Goal: Task Accomplishment & Management: Use online tool/utility

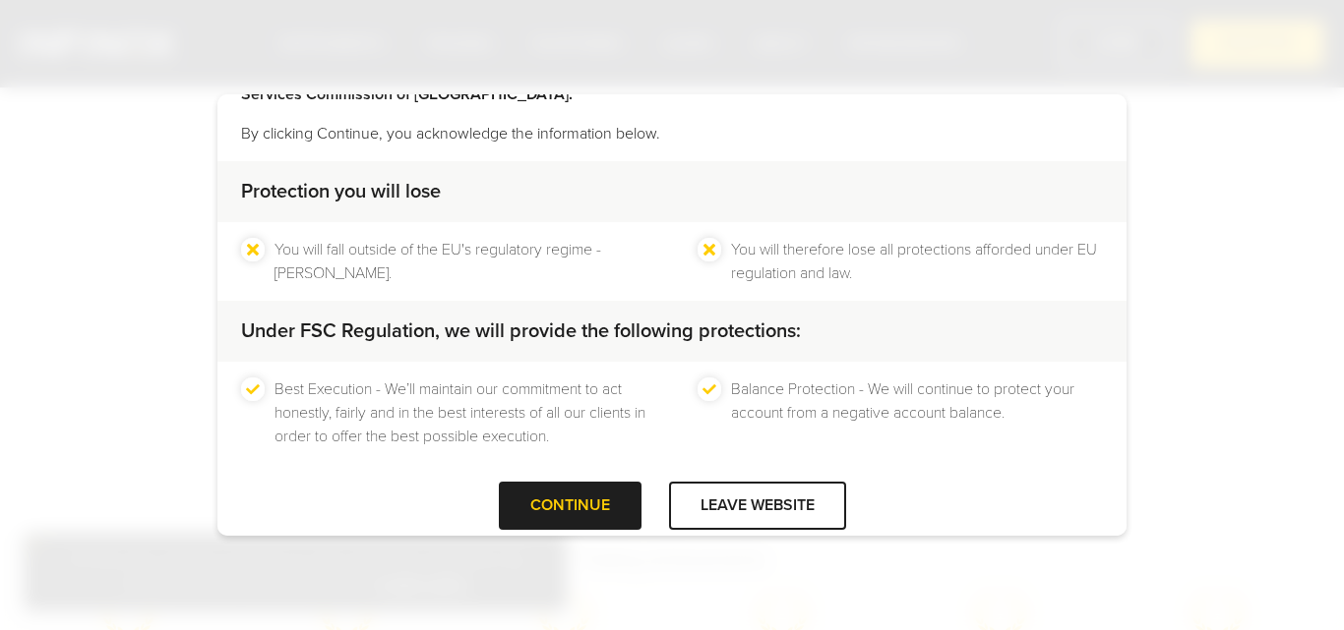
scroll to position [130, 0]
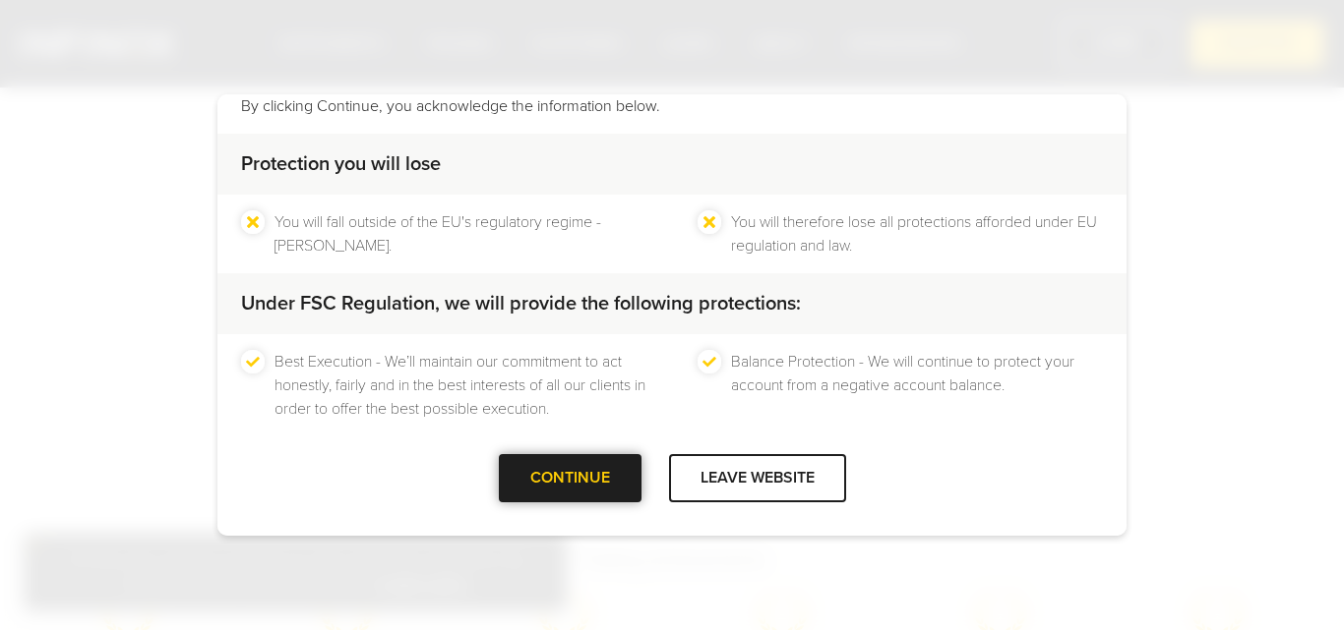
click at [604, 494] on div "CONTINUE" at bounding box center [570, 478] width 143 height 48
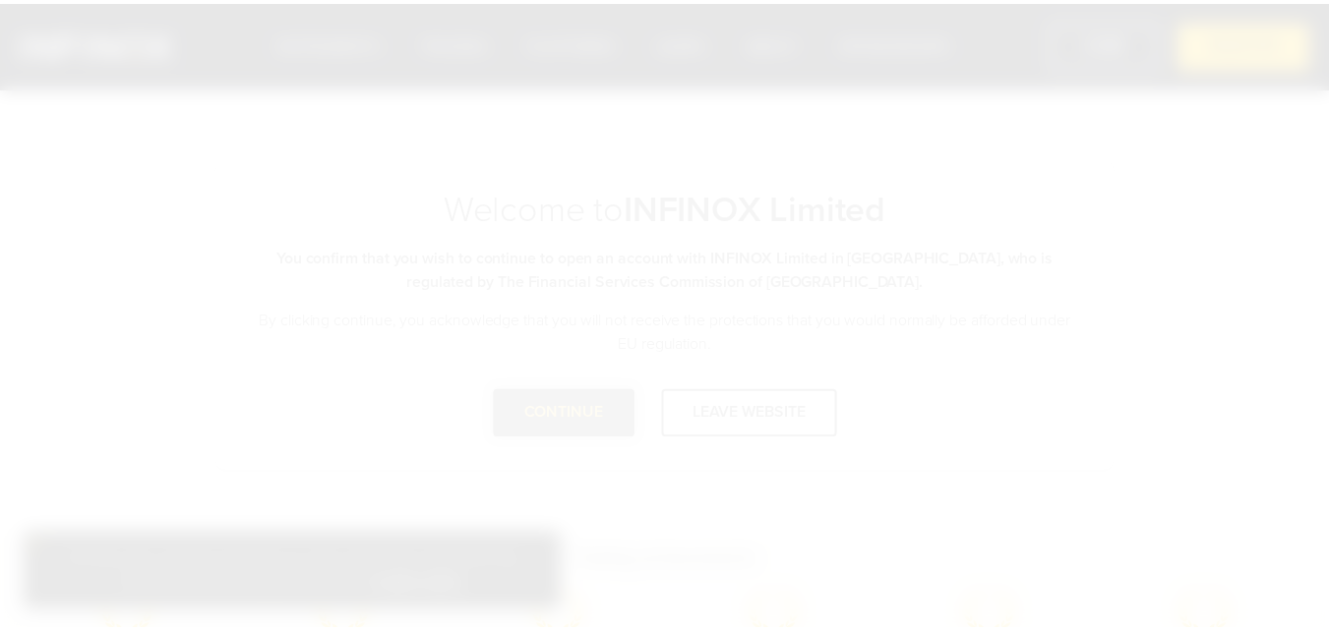
scroll to position [0, 0]
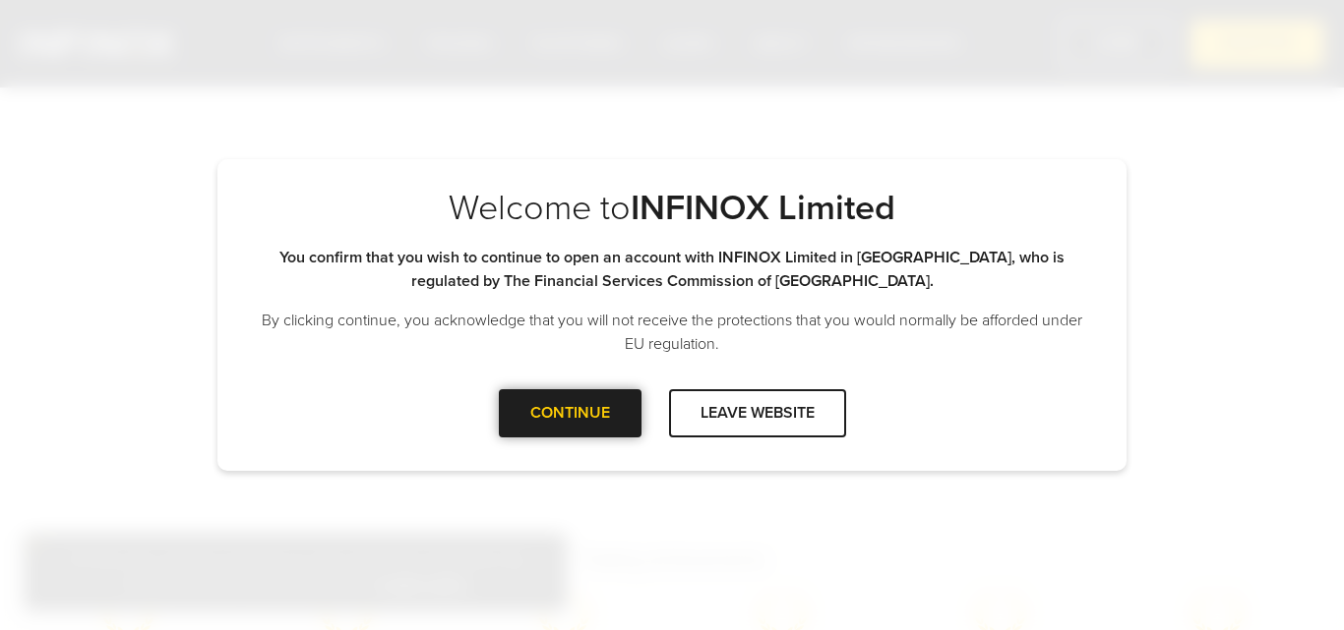
click at [561, 403] on div "CONTINUE" at bounding box center [570, 413] width 143 height 48
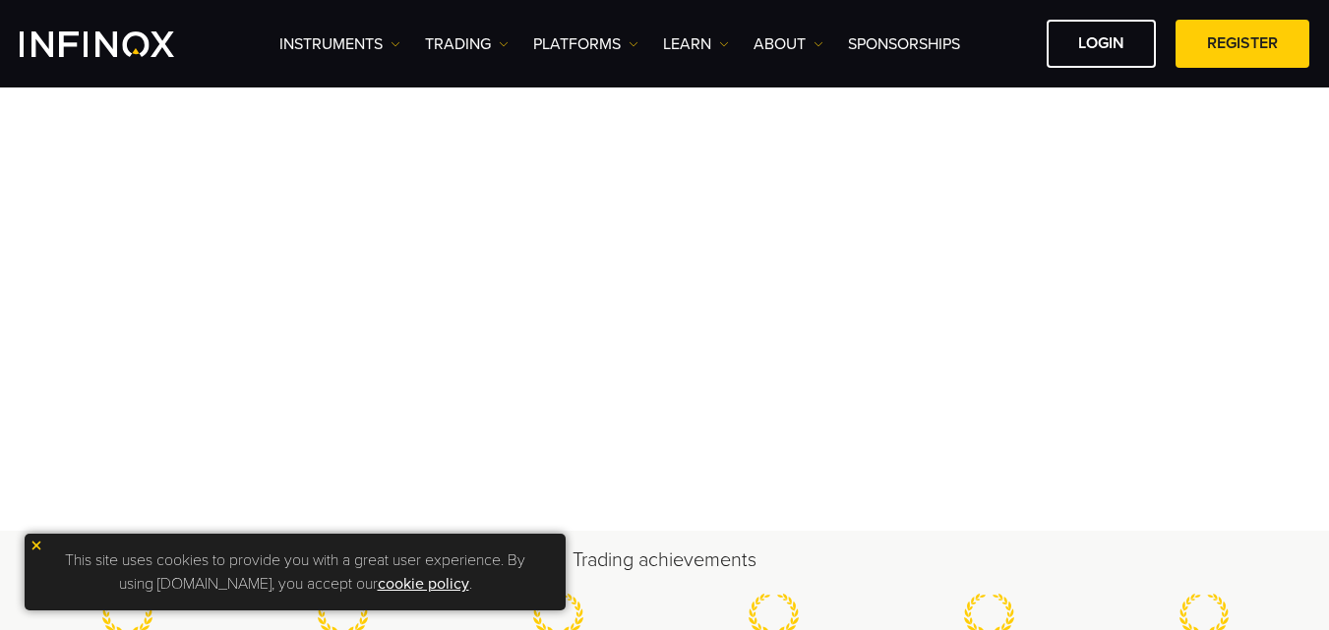
click at [34, 546] on img at bounding box center [37, 546] width 14 height 14
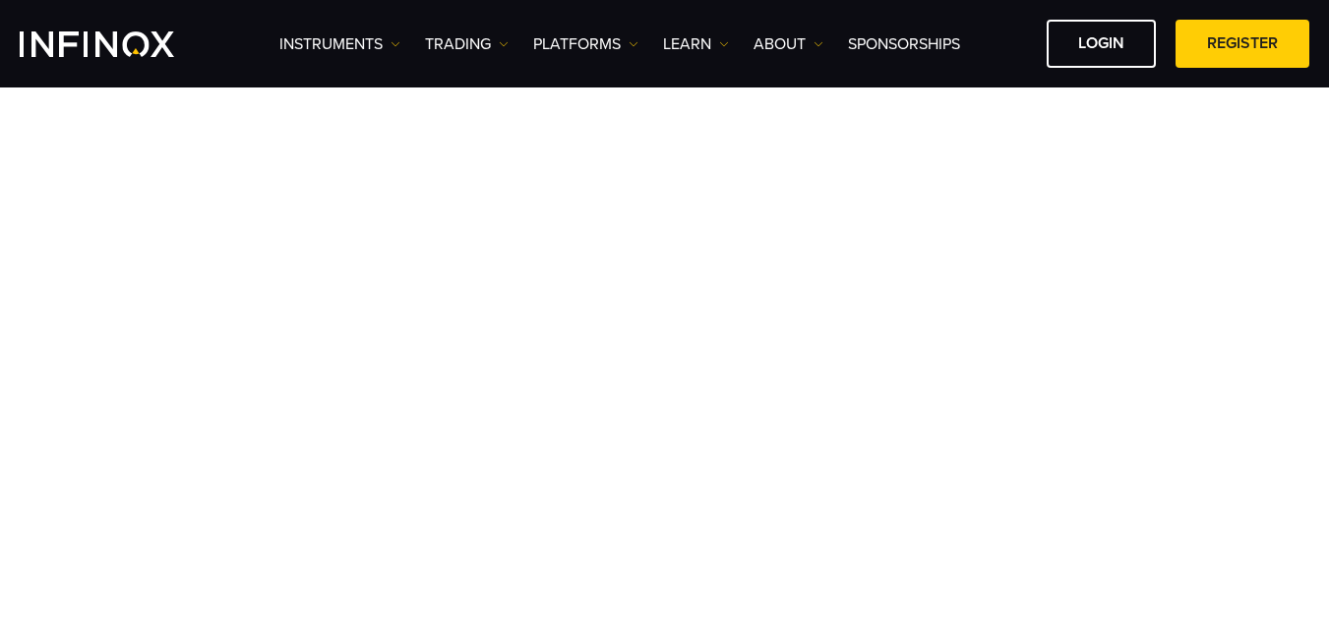
scroll to position [125, 0]
